Goal: Task Accomplishment & Management: Use online tool/utility

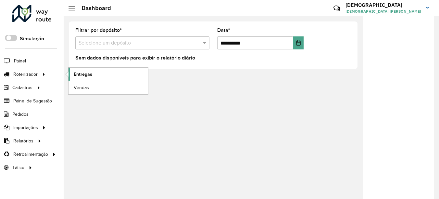
click at [79, 73] on span "Entregas" at bounding box center [83, 74] width 18 height 7
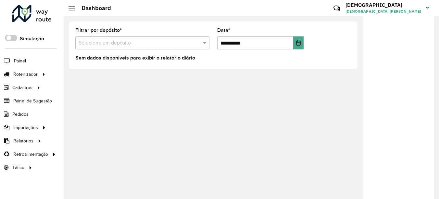
click at [365, 136] on div at bounding box center [397, 109] width 71 height 187
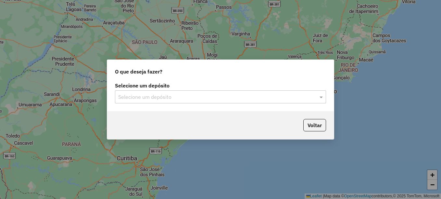
click at [212, 103] on div "Selecione um depósito Selecione um depósito" at bounding box center [220, 95] width 226 height 30
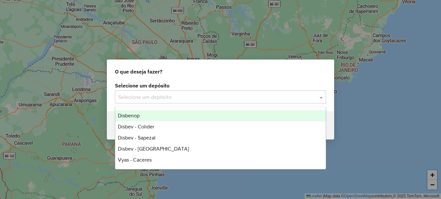
click at [212, 99] on input "text" at bounding box center [213, 97] width 191 height 8
click at [139, 116] on span "Disbenop" at bounding box center [129, 116] width 22 height 6
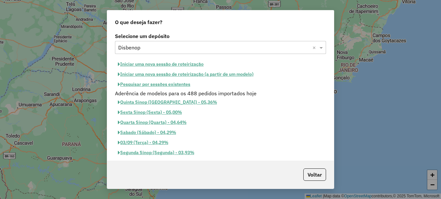
click at [170, 82] on button "Pesquisar por sessões existentes" at bounding box center [154, 84] width 78 height 10
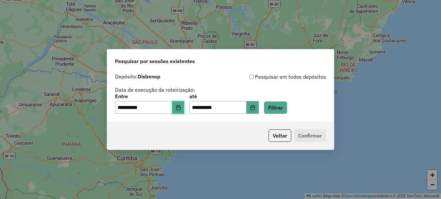
click at [182, 103] on button "Choose Date" at bounding box center [178, 107] width 12 height 13
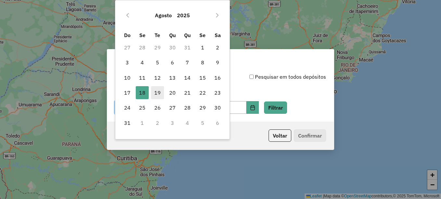
click at [158, 93] on span "19" at bounding box center [157, 92] width 13 height 13
type input "**********"
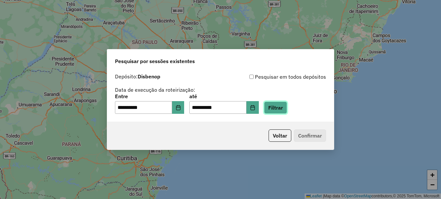
click at [284, 105] on button "Filtrar" at bounding box center [275, 107] width 23 height 12
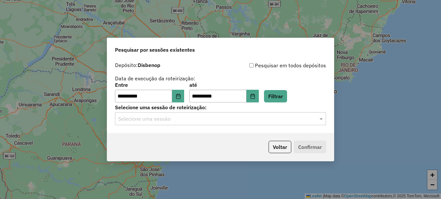
click at [221, 119] on input "text" at bounding box center [213, 119] width 191 height 8
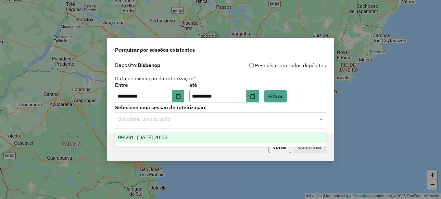
click at [179, 138] on div "991291 - [DATE] 20:03" at bounding box center [220, 137] width 210 height 11
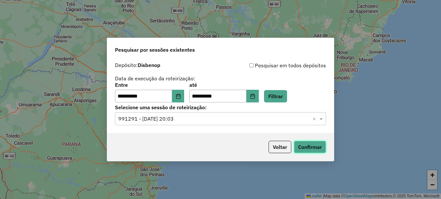
click at [314, 145] on button "Confirmar" at bounding box center [310, 146] width 32 height 12
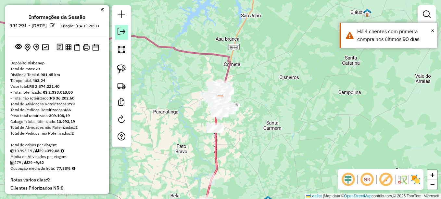
click at [123, 30] on em at bounding box center [121, 32] width 8 height 8
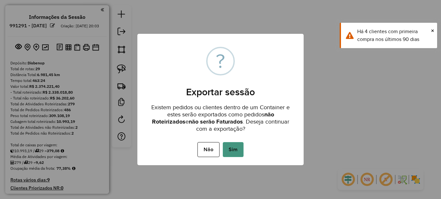
click at [234, 148] on button "Sim" at bounding box center [233, 149] width 21 height 15
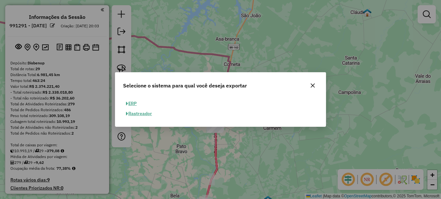
click at [134, 103] on button "ERP" at bounding box center [131, 103] width 17 height 10
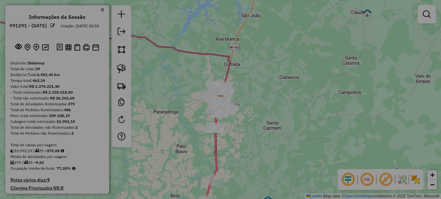
select select "**"
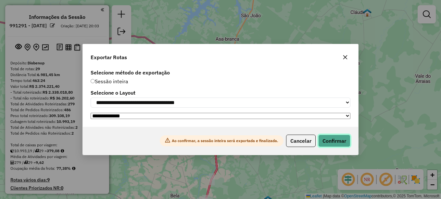
click at [324, 144] on button "Confirmar" at bounding box center [334, 140] width 32 height 12
